Goal: Navigation & Orientation: Find specific page/section

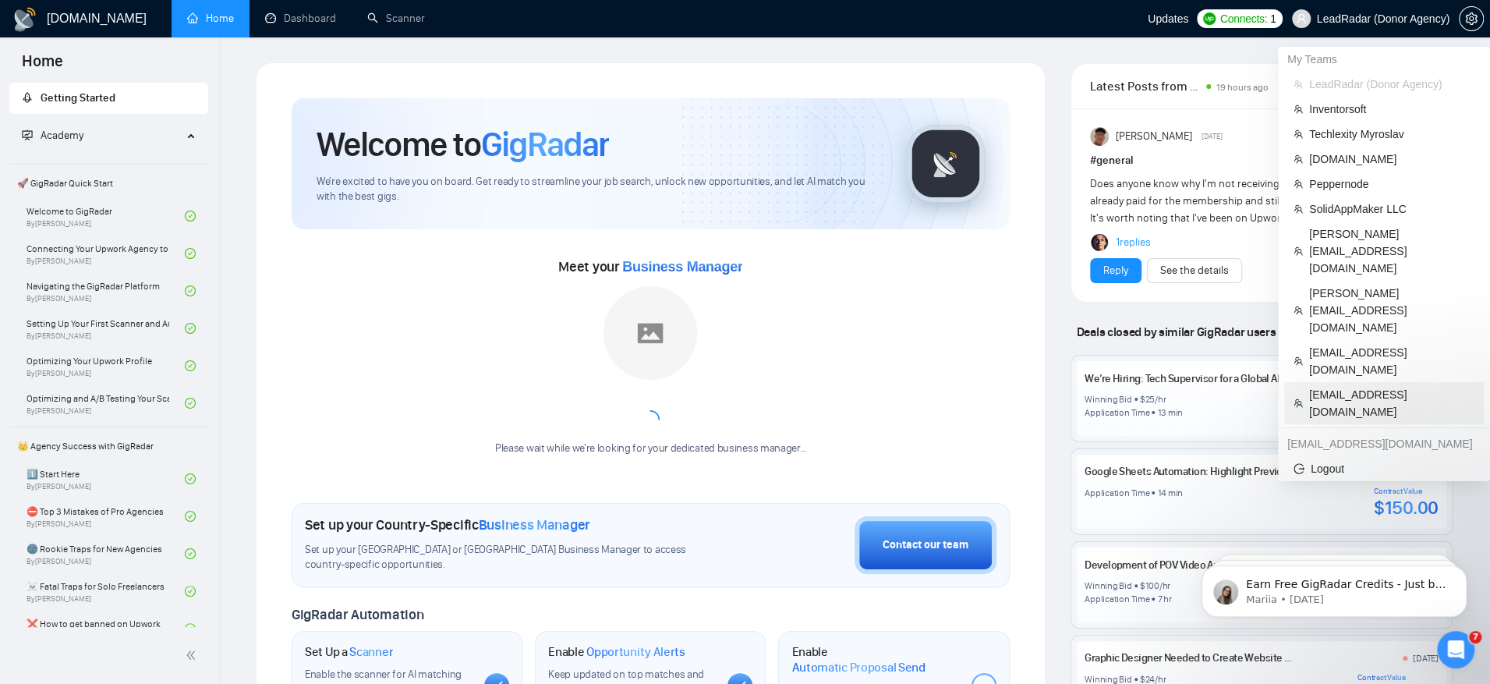
click at [1348, 386] on span "podoliuk@gmail.com" at bounding box center [1391, 403] width 165 height 34
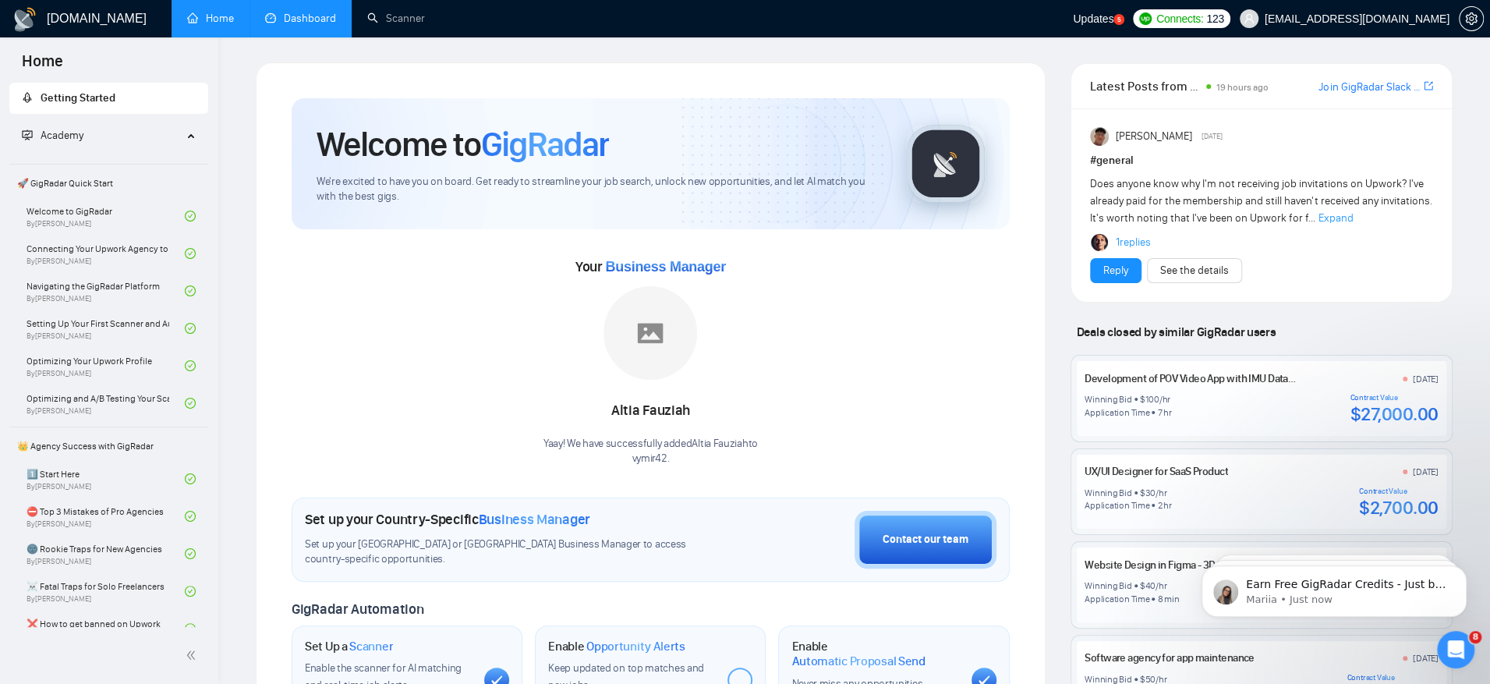
click at [323, 13] on link "Dashboard" at bounding box center [300, 18] width 71 height 13
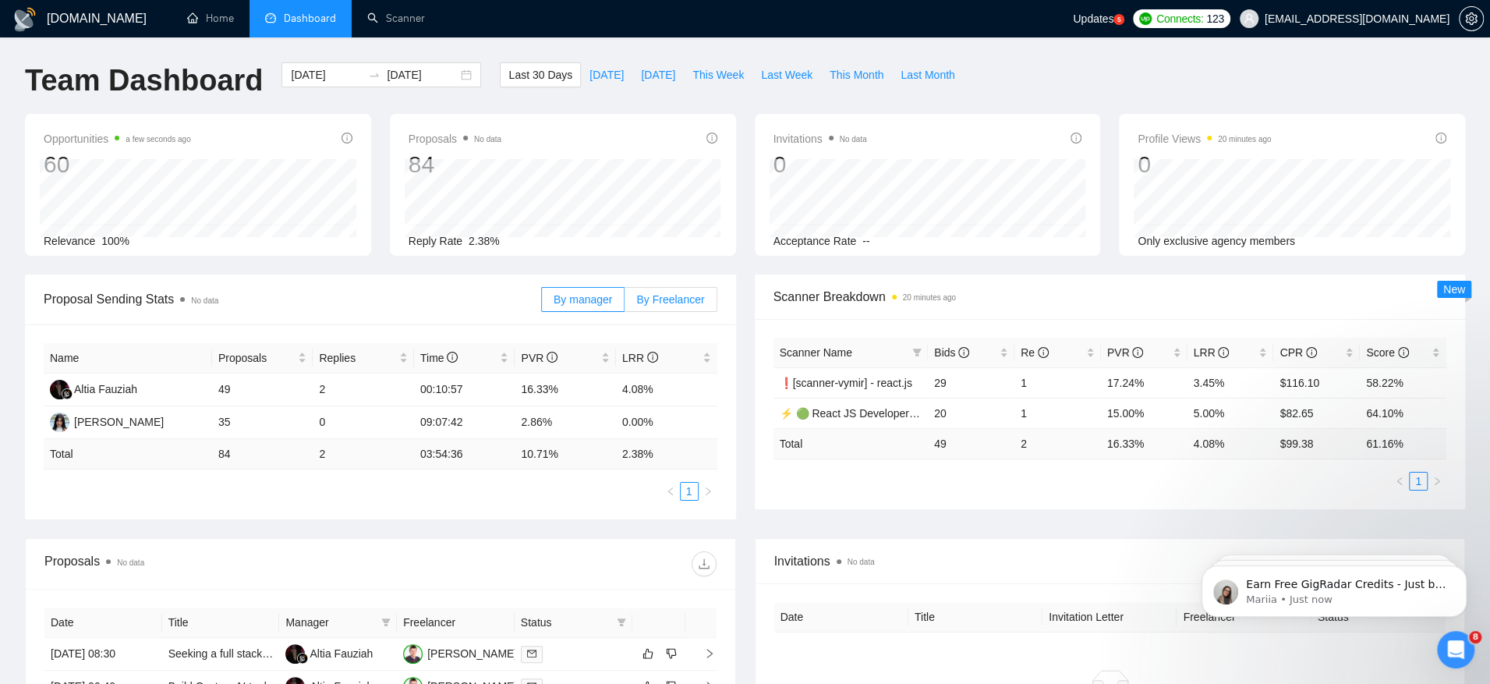
click at [670, 299] on span "By Freelancer" at bounding box center [670, 299] width 68 height 12
click at [625, 303] on input "By Freelancer" at bounding box center [625, 303] width 0 height 0
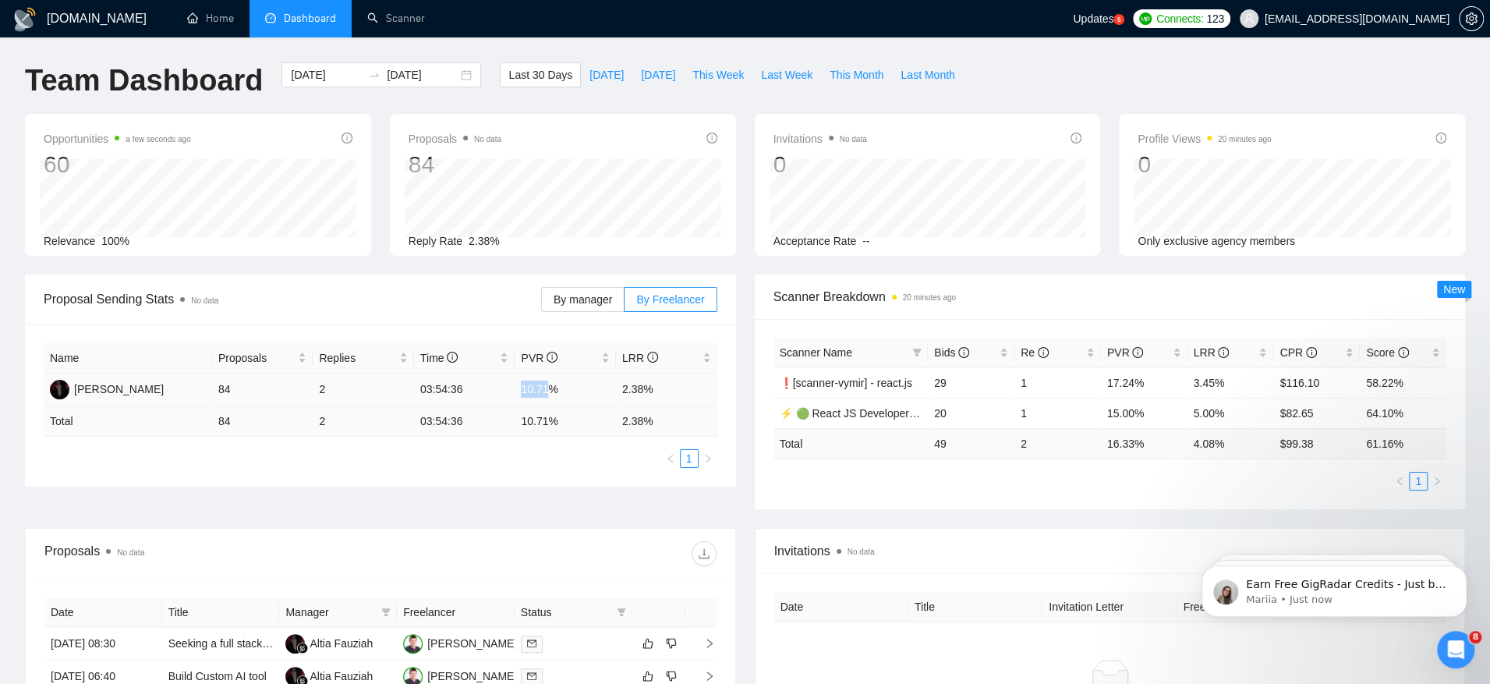
drag, startPoint x: 520, startPoint y: 384, endPoint x: 552, endPoint y: 395, distance: 33.5
click at [552, 395] on td "10.71%" at bounding box center [565, 390] width 101 height 33
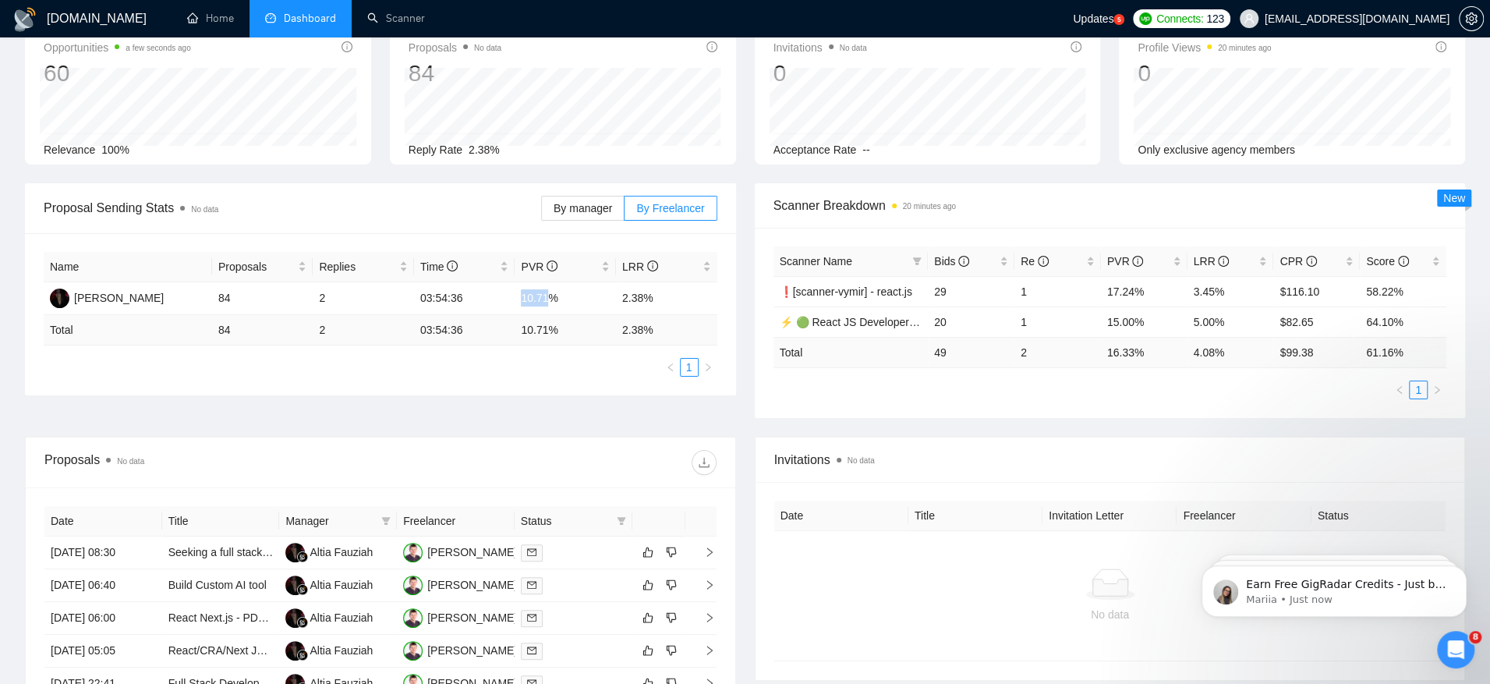
scroll to position [90, 0]
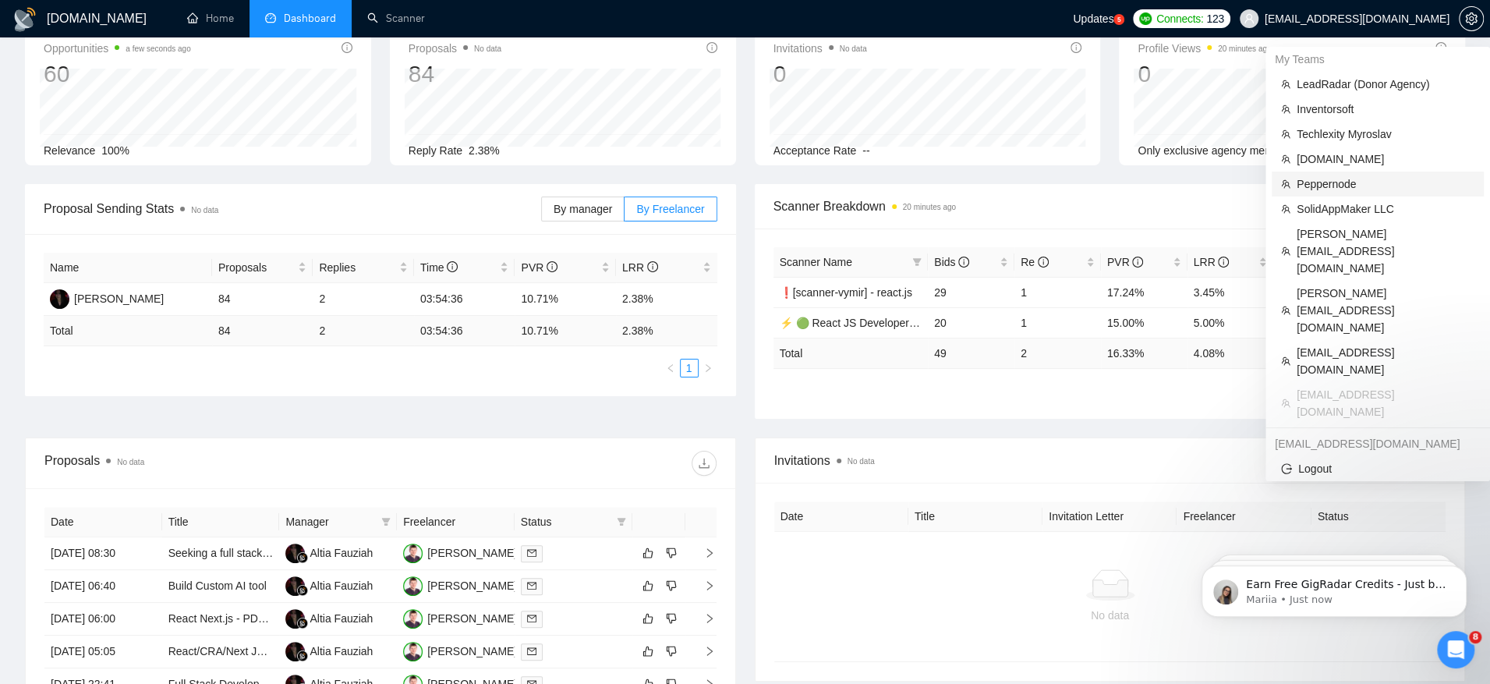
click at [1340, 189] on span "Peppernode" at bounding box center [1386, 183] width 178 height 17
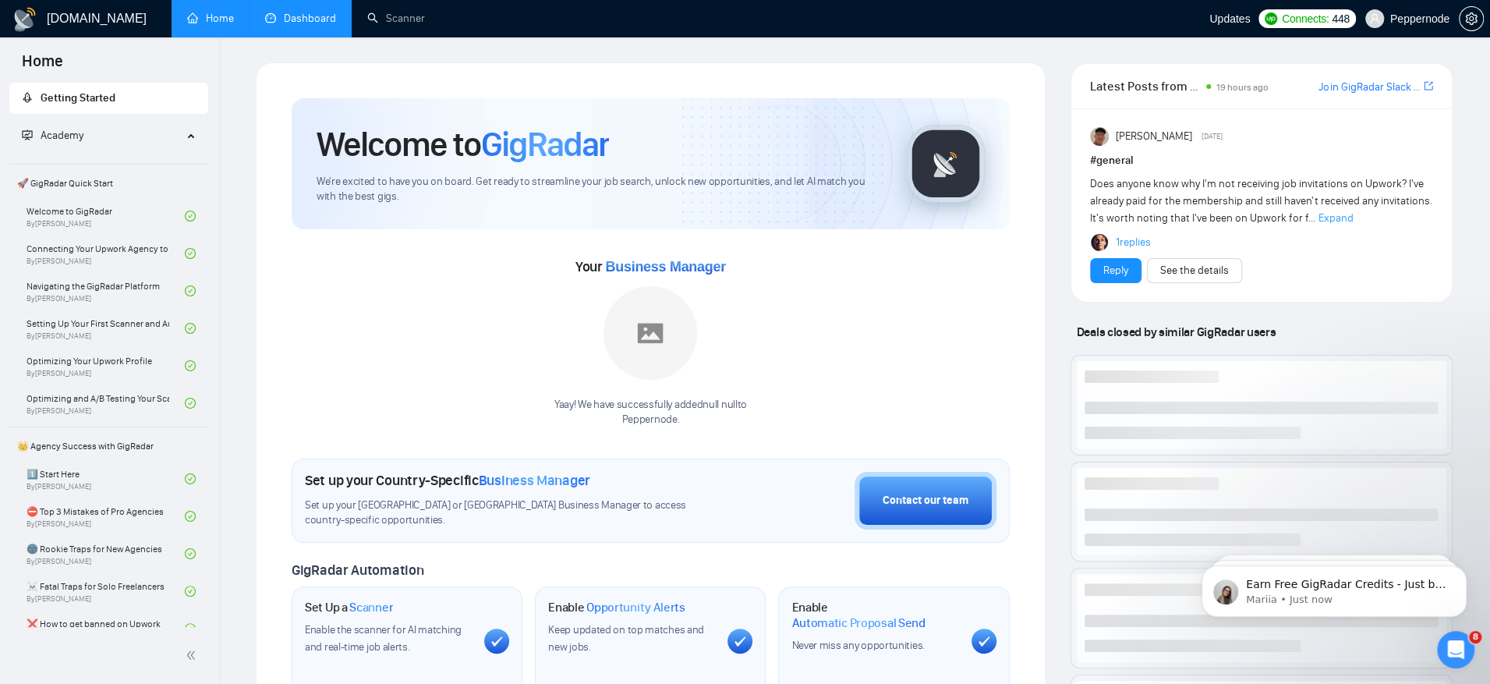
click at [296, 21] on link "Dashboard" at bounding box center [300, 18] width 71 height 13
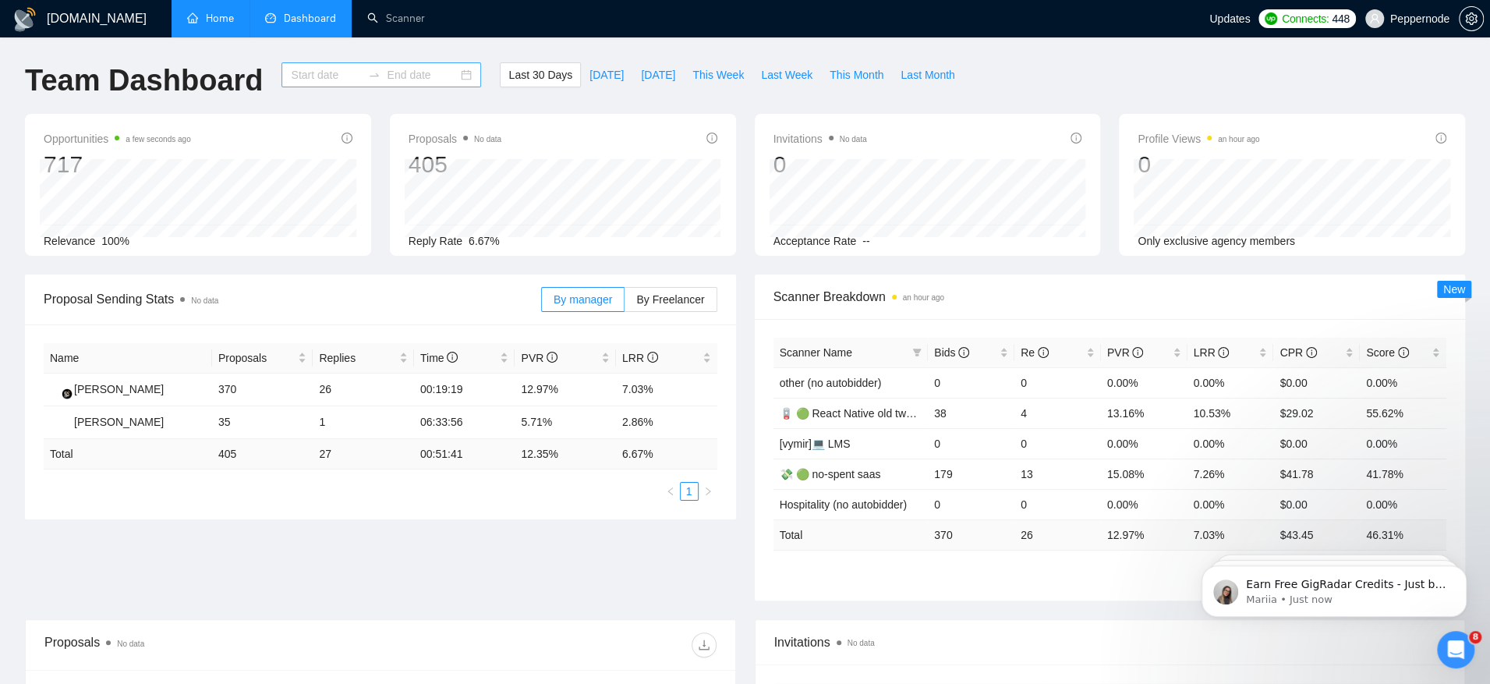
type input "2025-07-12"
type input "2025-08-11"
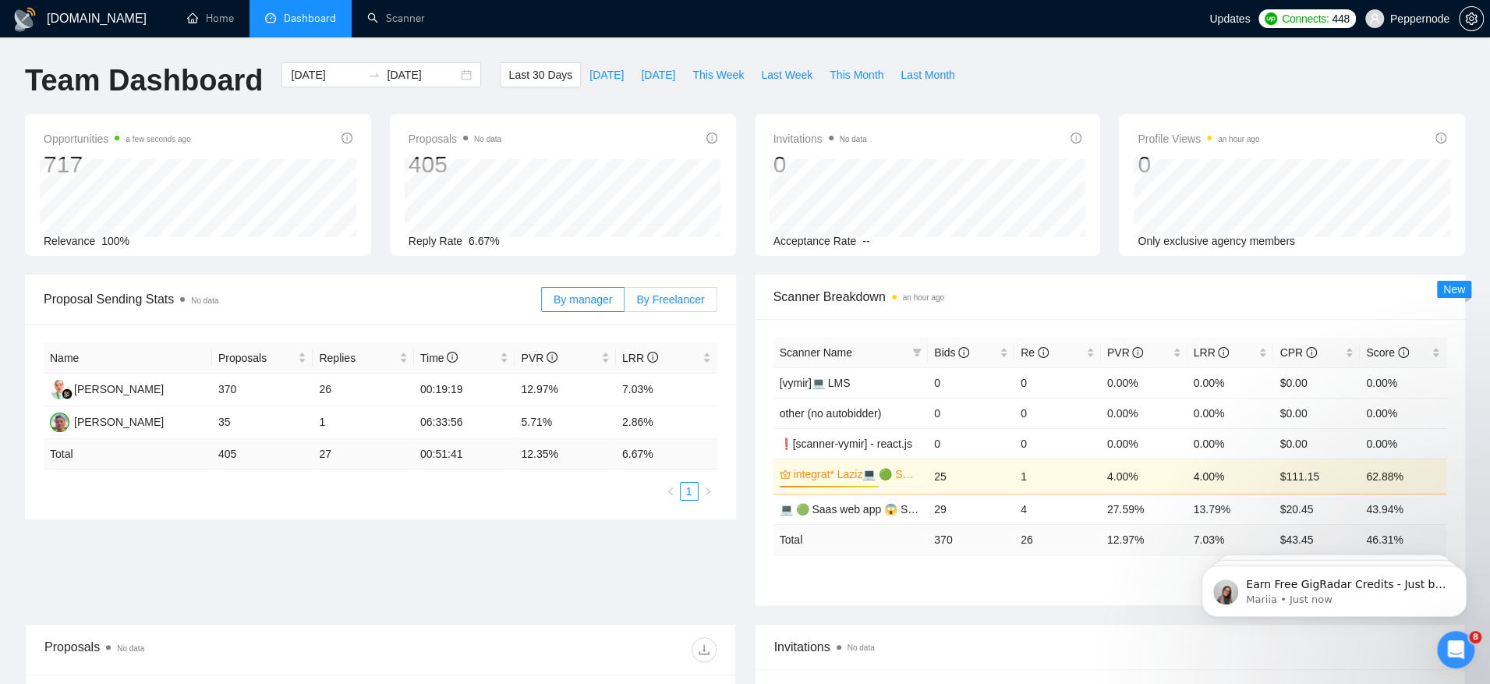
click at [667, 296] on span "By Freelancer" at bounding box center [670, 299] width 68 height 12
click at [625, 303] on input "By Freelancer" at bounding box center [625, 303] width 0 height 0
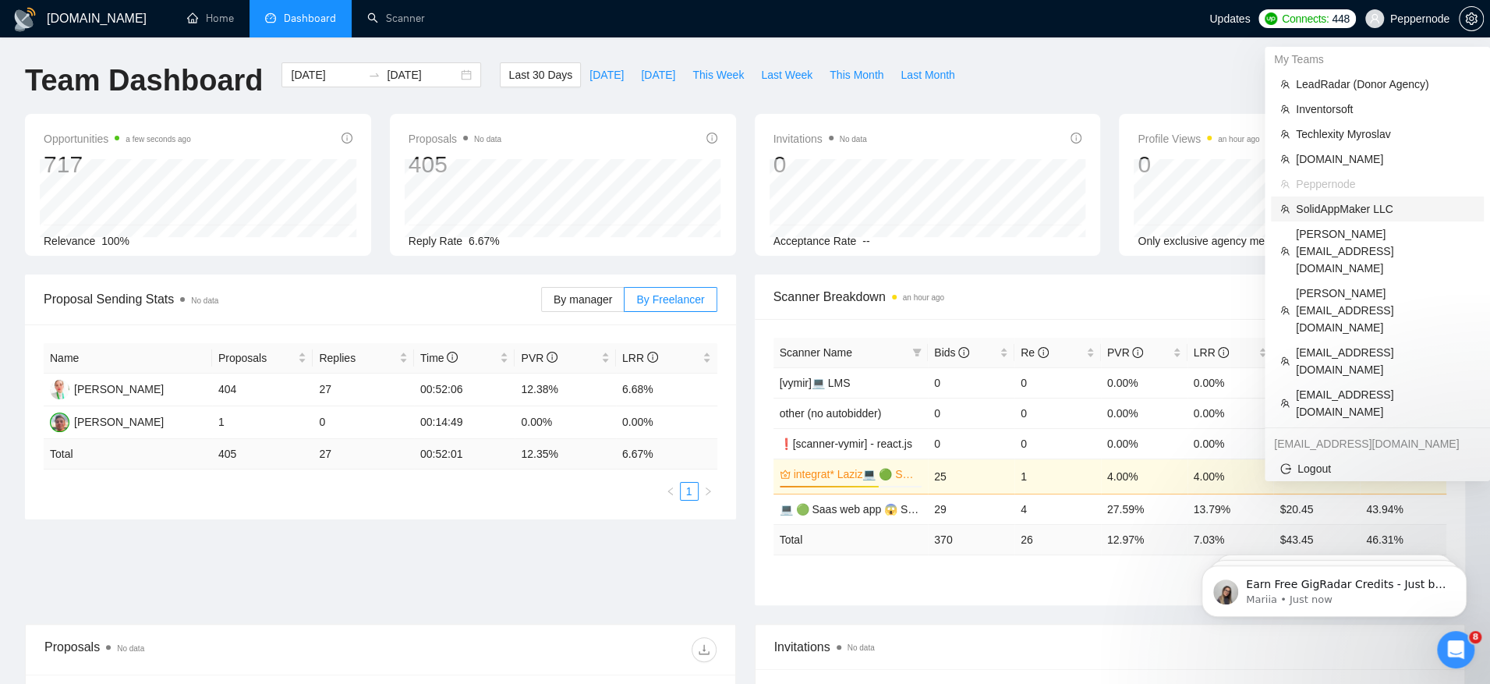
click at [1398, 204] on span "SolidAppMaker LLC" at bounding box center [1385, 208] width 179 height 17
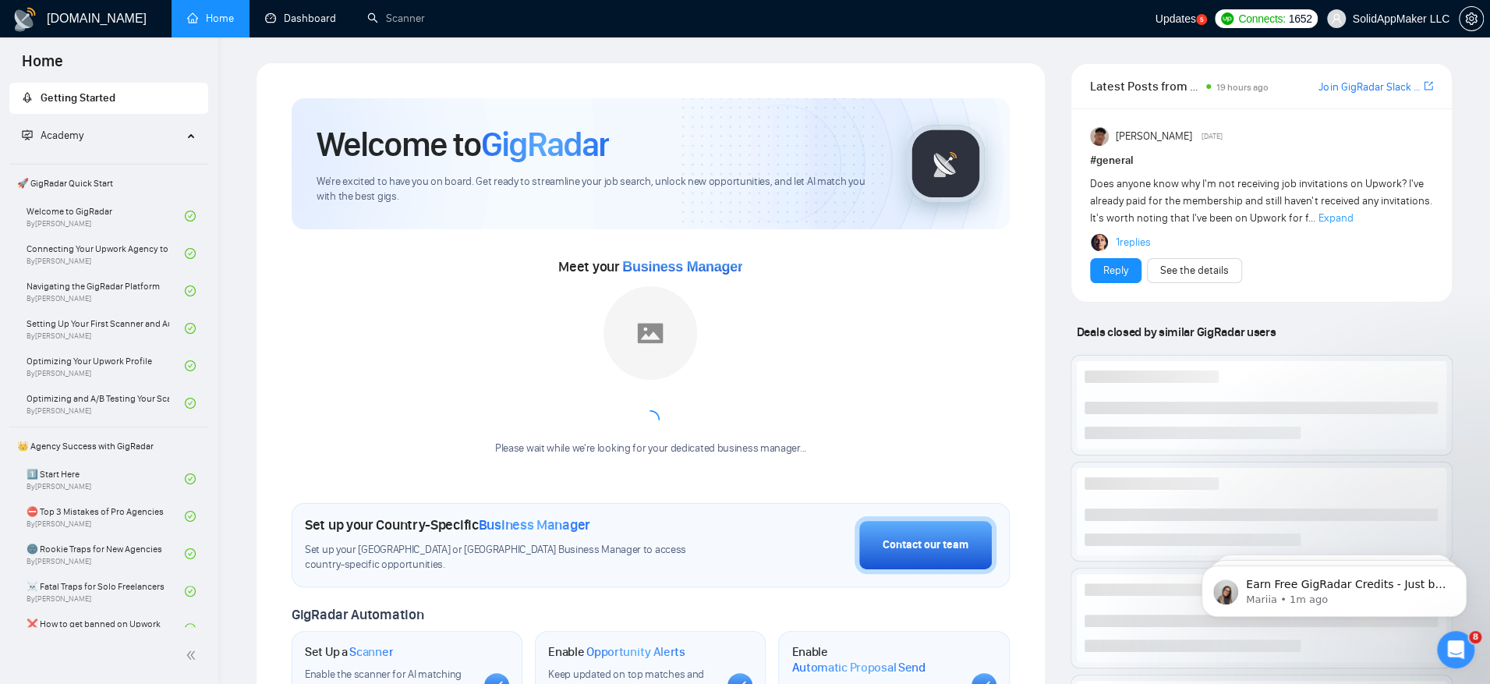
drag, startPoint x: 319, startPoint y: 21, endPoint x: 328, endPoint y: 44, distance: 25.2
click at [319, 21] on link "Dashboard" at bounding box center [300, 18] width 71 height 13
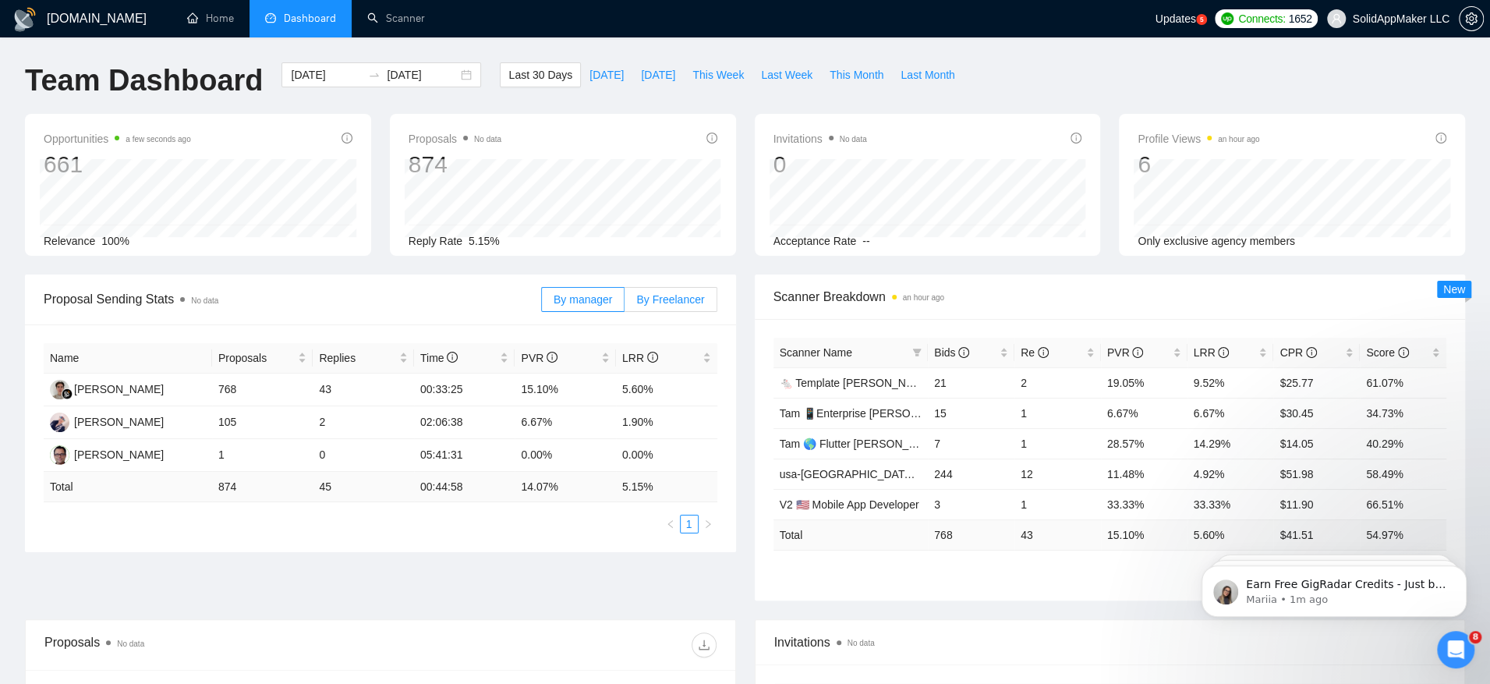
click at [664, 295] on span "By Freelancer" at bounding box center [670, 299] width 68 height 12
click at [625, 303] on input "By Freelancer" at bounding box center [625, 303] width 0 height 0
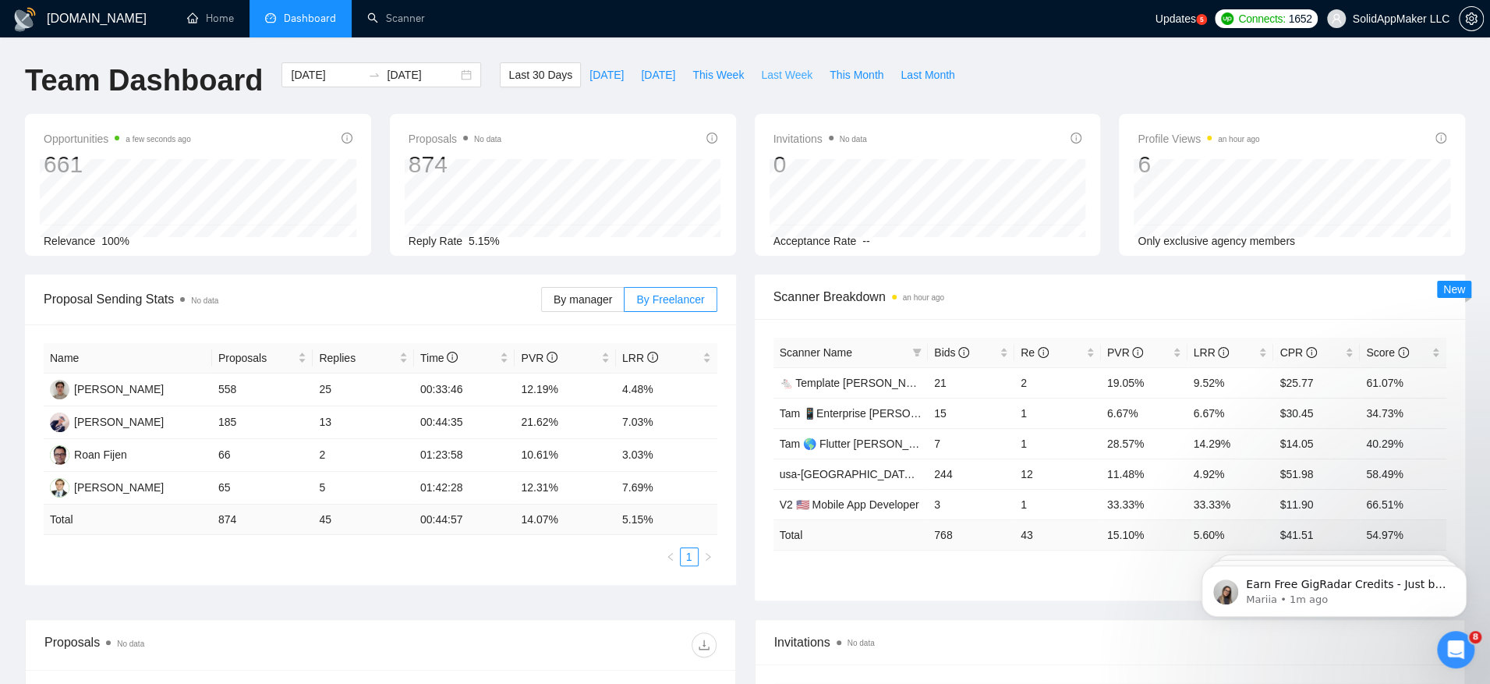
click at [788, 74] on span "Last Week" at bounding box center [786, 74] width 51 height 17
type input "2025-08-04"
type input "2025-08-10"
drag, startPoint x: 524, startPoint y: 519, endPoint x: 595, endPoint y: 518, distance: 71.0
click at [595, 518] on td "9.72 %" at bounding box center [565, 520] width 101 height 30
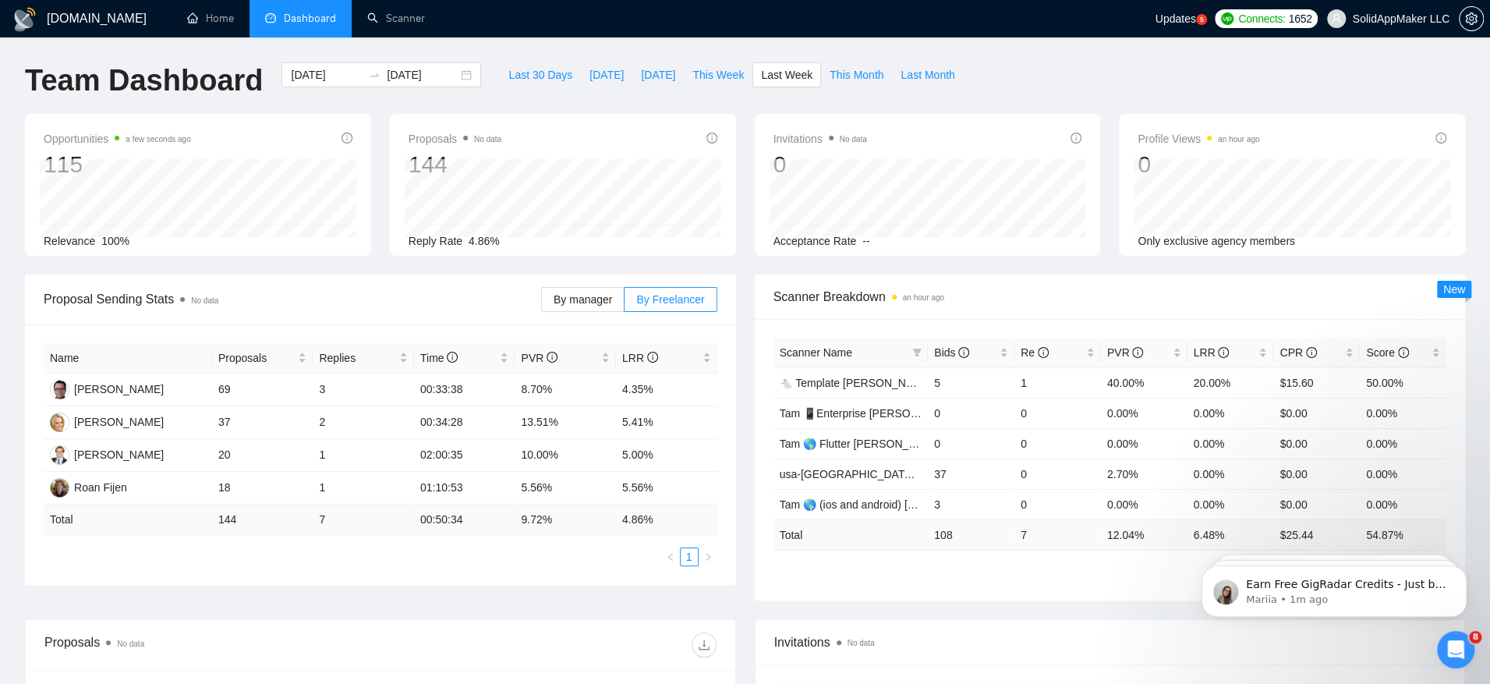
drag, startPoint x: 654, startPoint y: 505, endPoint x: 716, endPoint y: 502, distance: 62.5
click at [716, 505] on td "4.86 %" at bounding box center [666, 520] width 101 height 30
drag, startPoint x: 601, startPoint y: 526, endPoint x: 703, endPoint y: 526, distance: 102.9
click at [703, 526] on tr "Total 144 7 00:50:34 9.72 % 4.86 %" at bounding box center [381, 520] width 674 height 30
click at [512, 81] on span "Last 30 Days" at bounding box center [541, 74] width 64 height 17
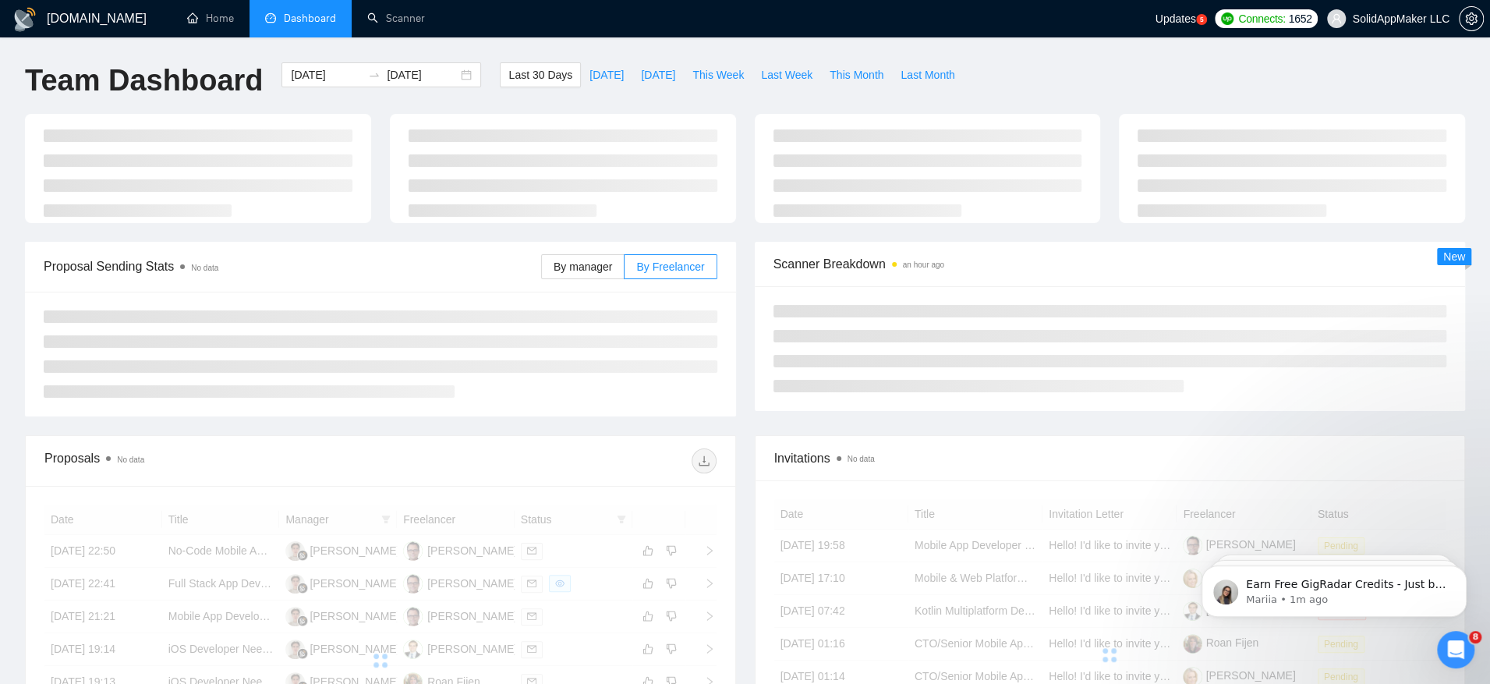
type input "2025-07-12"
type input "2025-08-11"
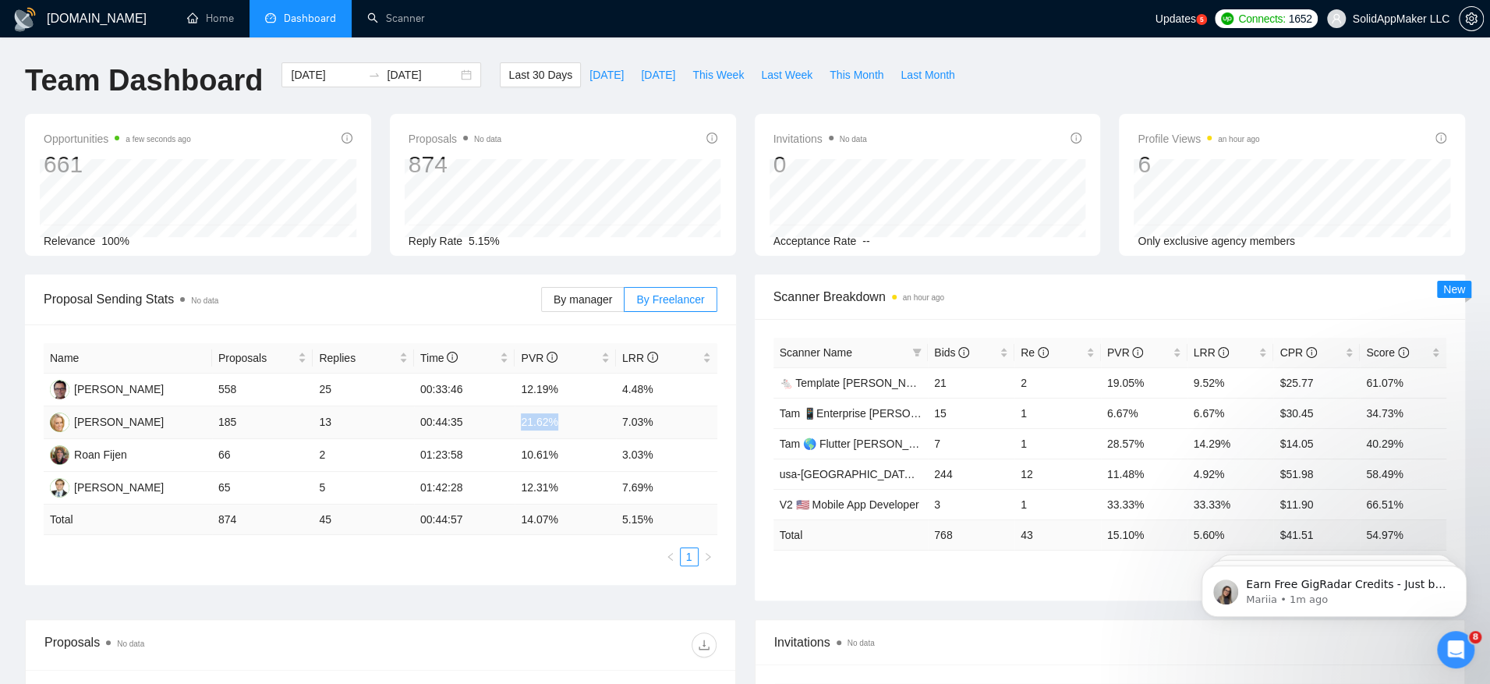
drag, startPoint x: 515, startPoint y: 418, endPoint x: 618, endPoint y: 420, distance: 103.8
click at [618, 420] on tr "Daisy Van Cauwenbergh 185 13 00:44:35 21.62% 7.03%" at bounding box center [381, 422] width 674 height 33
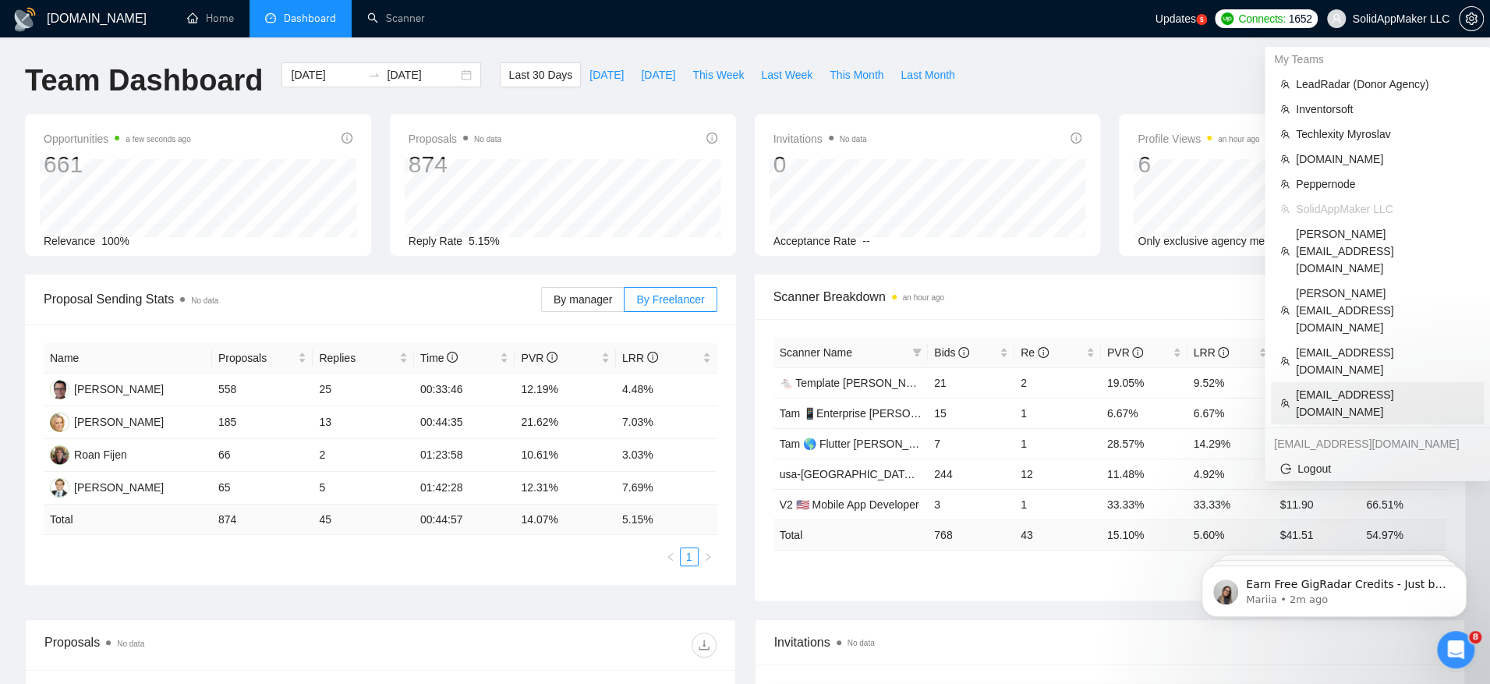
click at [1333, 386] on span "podoliuk@gmail.com" at bounding box center [1385, 403] width 179 height 34
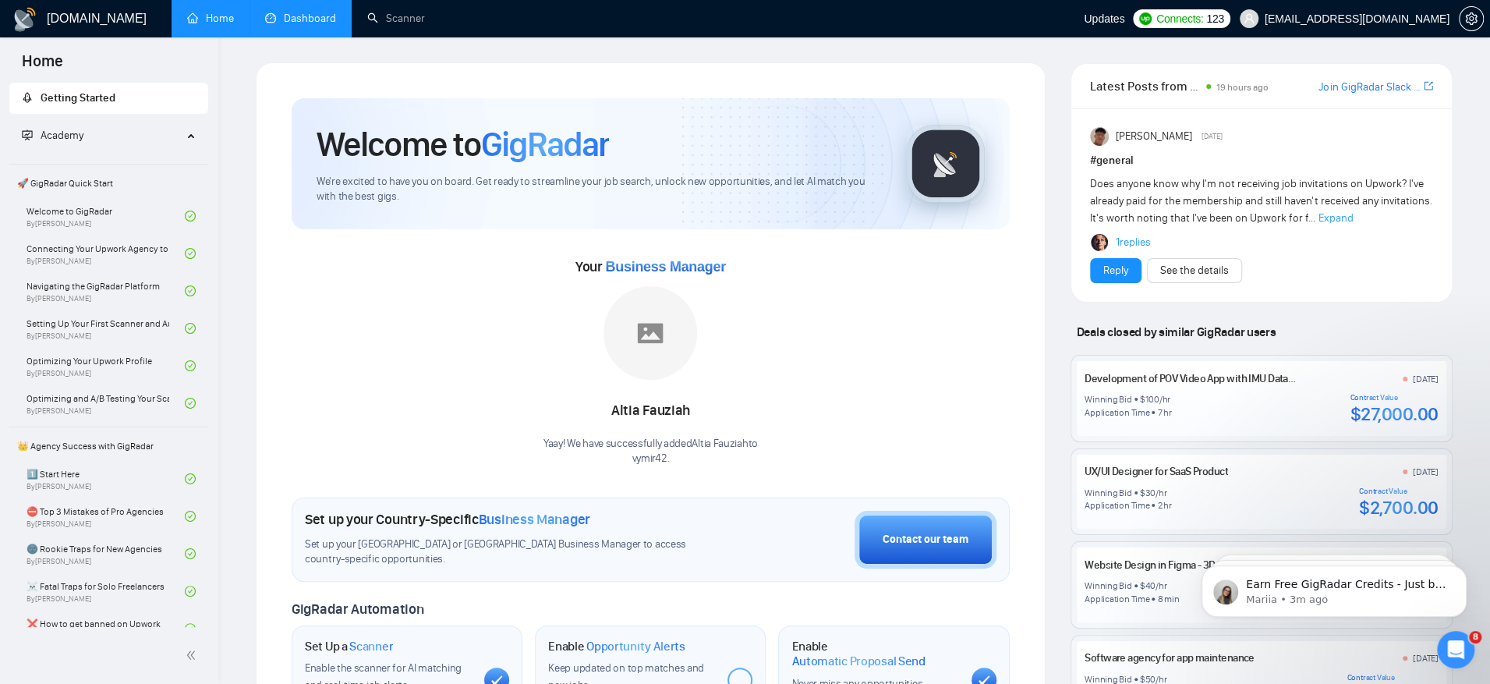
click at [309, 25] on link "Dashboard" at bounding box center [300, 18] width 71 height 13
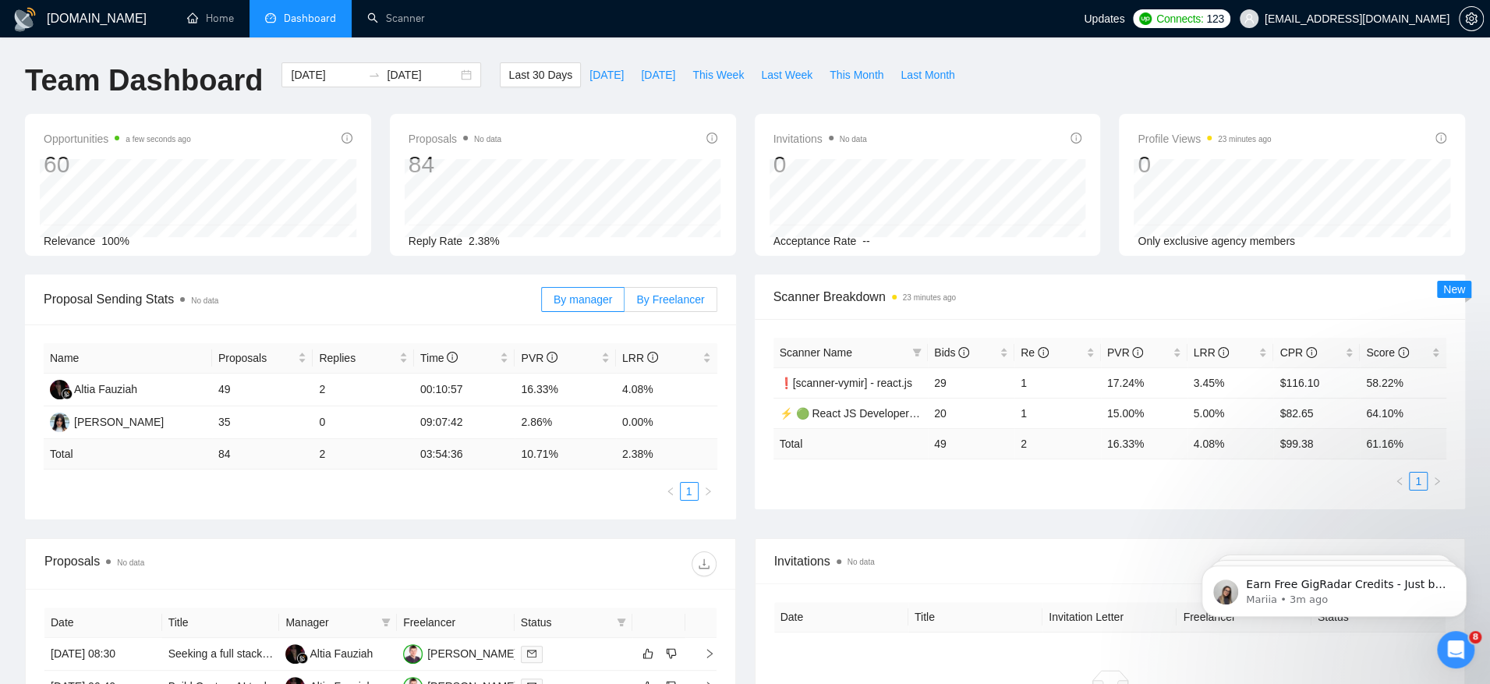
click at [659, 299] on span "By Freelancer" at bounding box center [670, 299] width 68 height 12
click at [625, 303] on input "By Freelancer" at bounding box center [625, 303] width 0 height 0
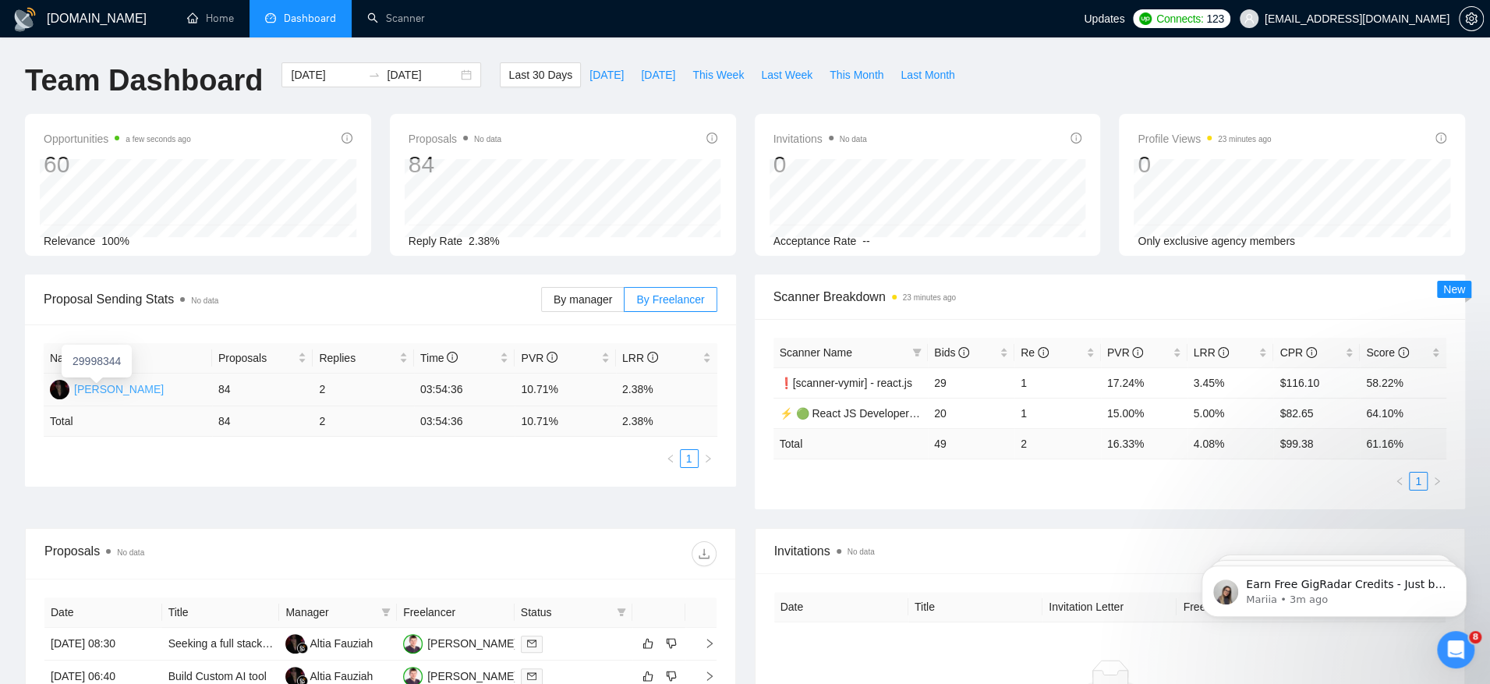
click at [128, 386] on div "Serhii Podoliuk" at bounding box center [119, 389] width 90 height 17
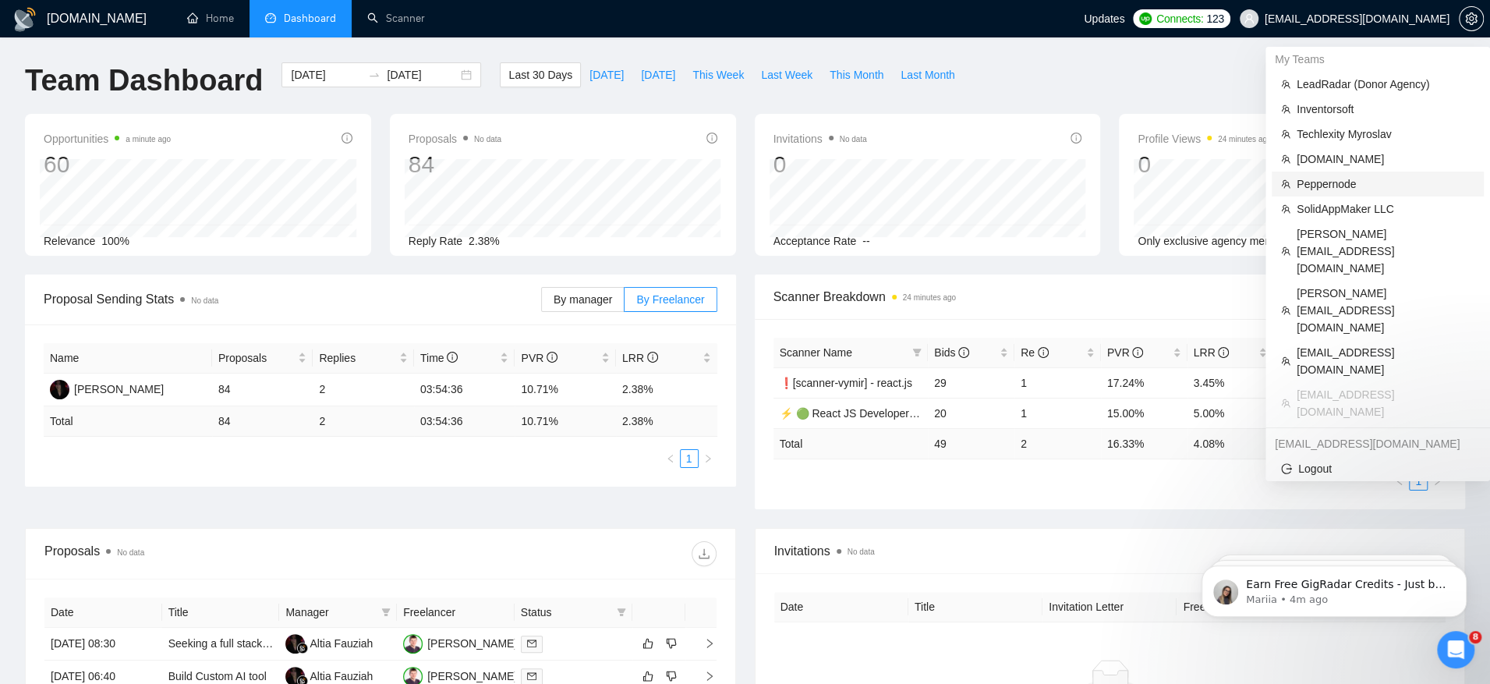
click at [1344, 183] on span "Peppernode" at bounding box center [1386, 183] width 178 height 17
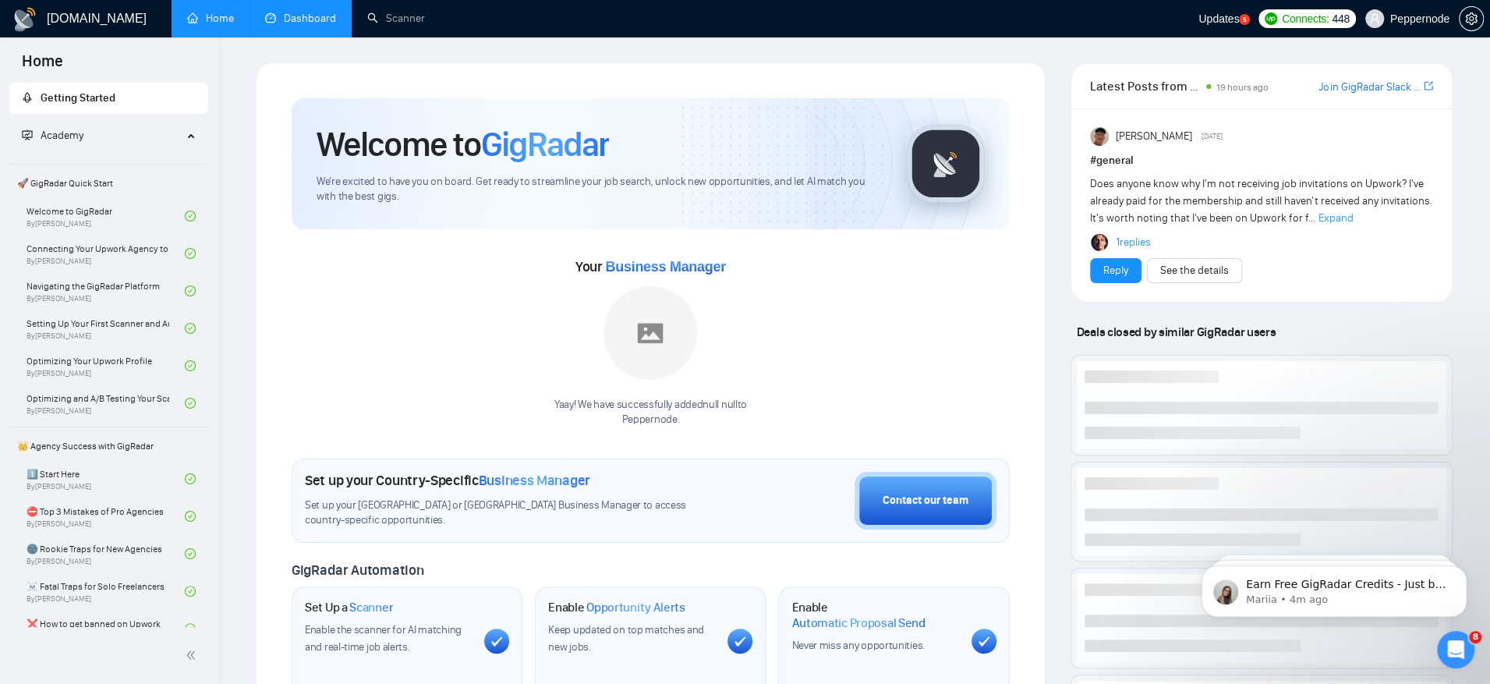
click at [321, 22] on link "Dashboard" at bounding box center [300, 18] width 71 height 13
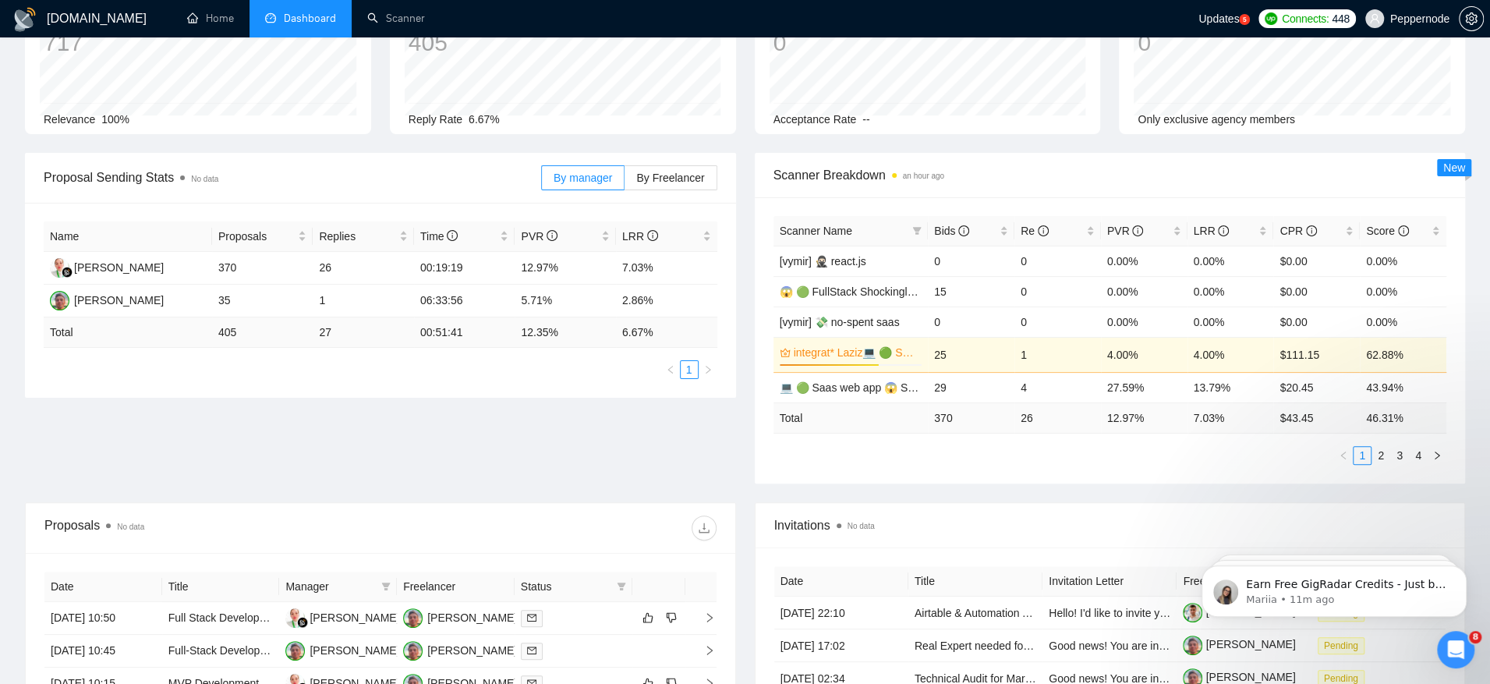
scroll to position [94, 0]
